Goal: Information Seeking & Learning: Find specific fact

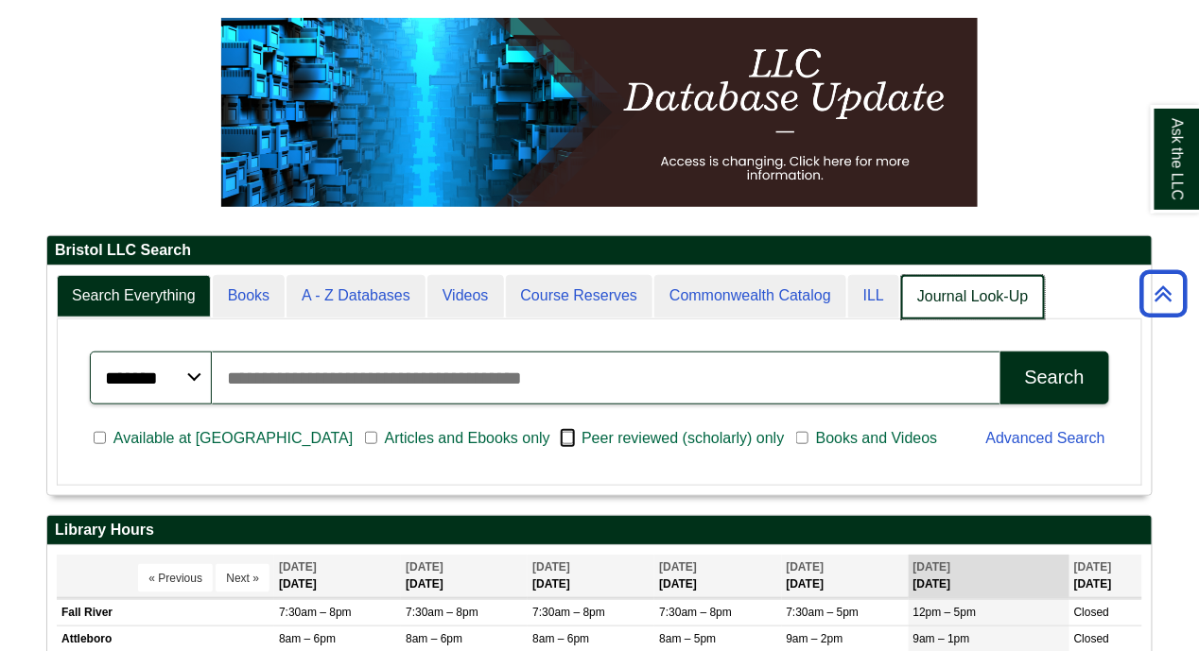
scroll to position [227, 1105]
click at [943, 297] on link "Journal Look-Up" at bounding box center [972, 297] width 143 height 44
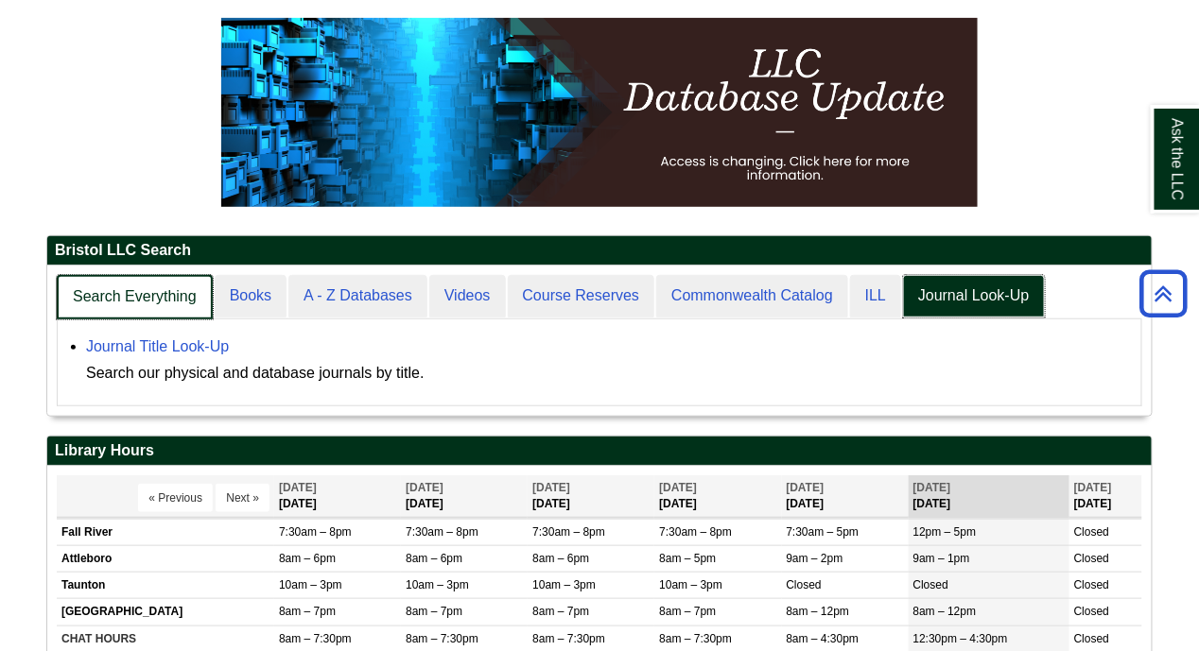
scroll to position [148, 1105]
click at [109, 299] on link "Search Everything" at bounding box center [135, 297] width 156 height 44
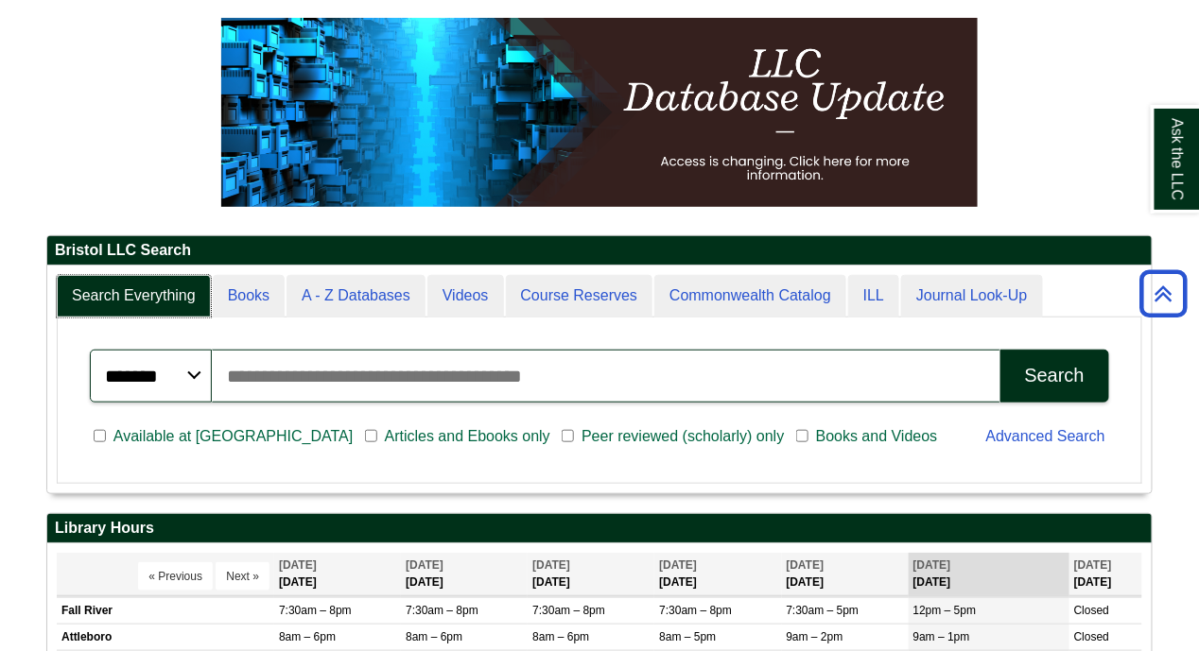
scroll to position [226, 1105]
click at [466, 374] on input "Search articles, books, journals & more" at bounding box center [605, 376] width 787 height 53
click at [1000, 350] on button "Search" at bounding box center [1054, 376] width 109 height 53
type input "*"
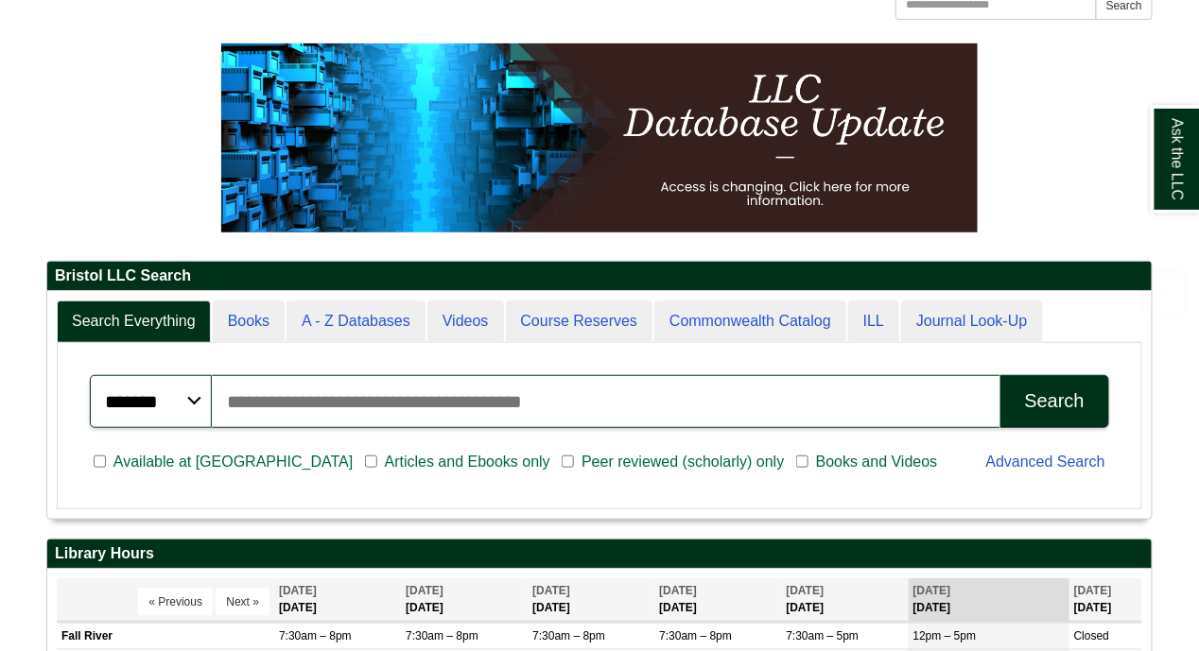
scroll to position [211, 0]
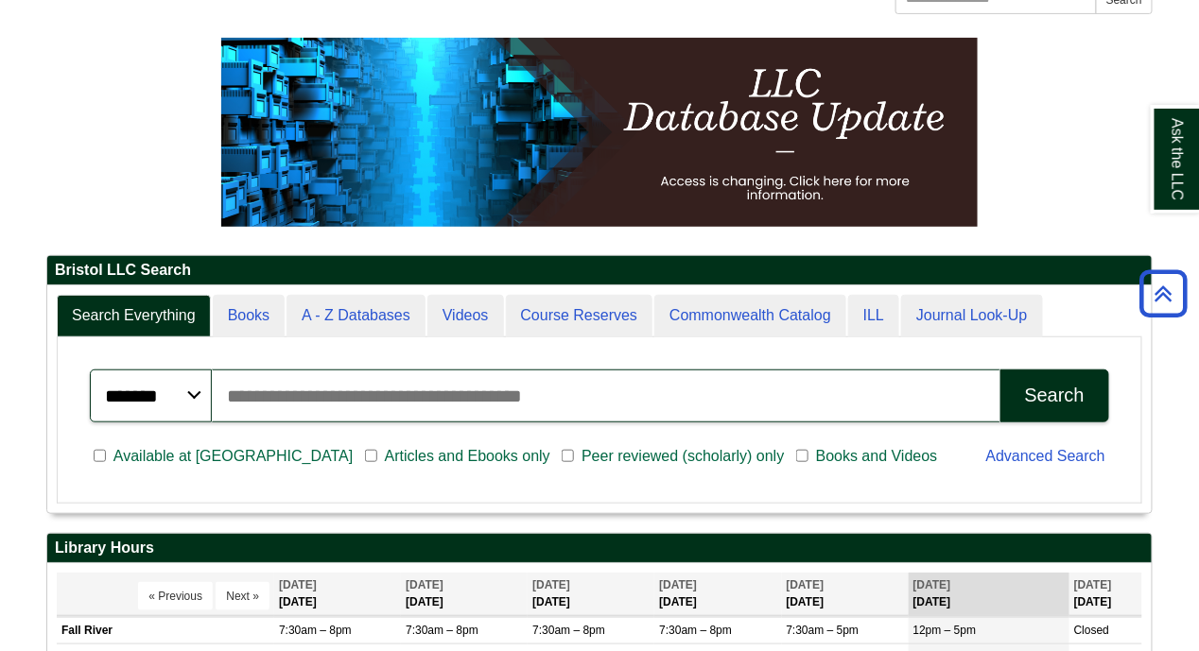
click at [494, 405] on input "Search articles, books, journals & more" at bounding box center [605, 396] width 787 height 53
type input "*"
type input "**********"
click at [1000, 370] on button "Search" at bounding box center [1054, 396] width 109 height 53
